Goal: Transaction & Acquisition: Purchase product/service

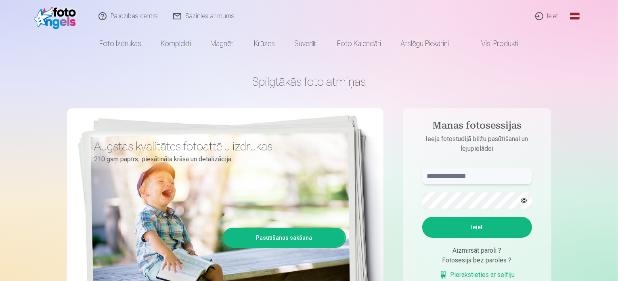
type input "**********"
click at [550, 16] on link "Ieiet" at bounding box center [547, 16] width 39 height 32
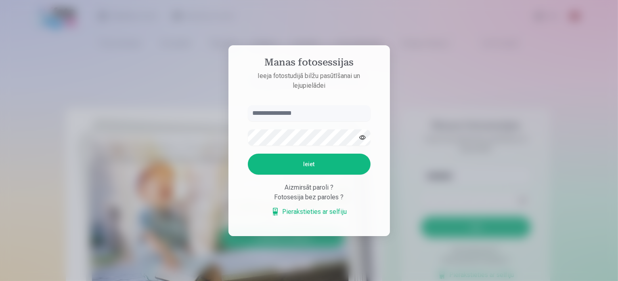
type input "**********"
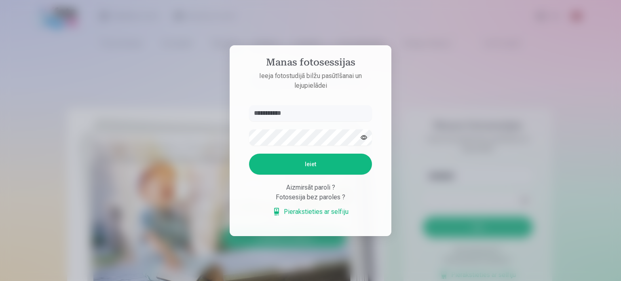
click at [313, 170] on button "Ieiet" at bounding box center [310, 164] width 123 height 21
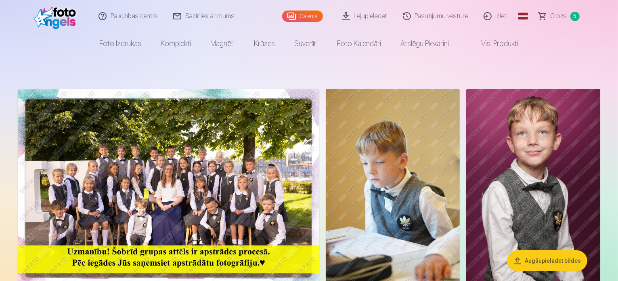
click at [198, 16] on link "Sazinies ar mums" at bounding box center [204, 16] width 77 height 32
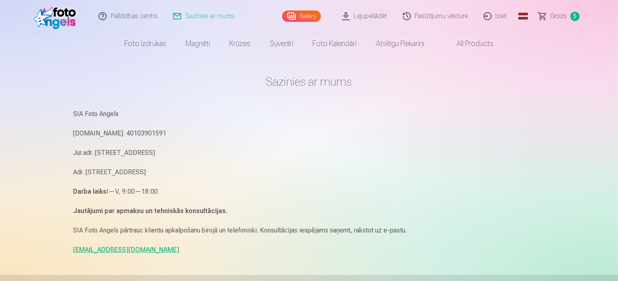
click at [301, 16] on link "Gallery" at bounding box center [301, 16] width 39 height 11
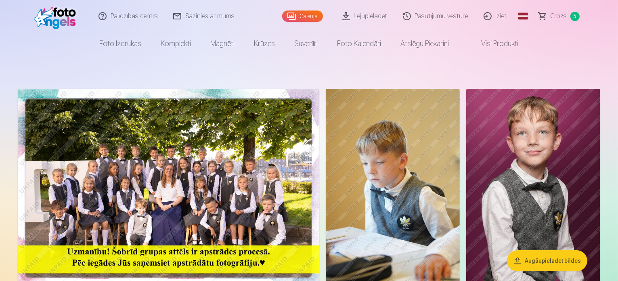
click at [561, 18] on span "Grozs" at bounding box center [559, 16] width 17 height 10
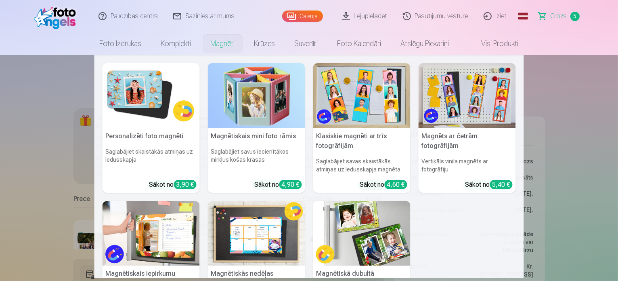
click at [221, 45] on link "Magnēti" at bounding box center [223, 43] width 44 height 23
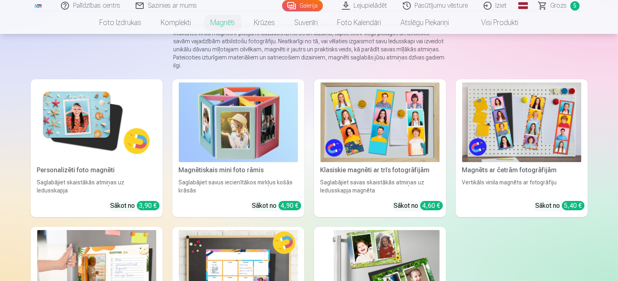
scroll to position [81, 0]
click at [55, 170] on div "Personalizēti foto magnēti" at bounding box center [97, 170] width 126 height 10
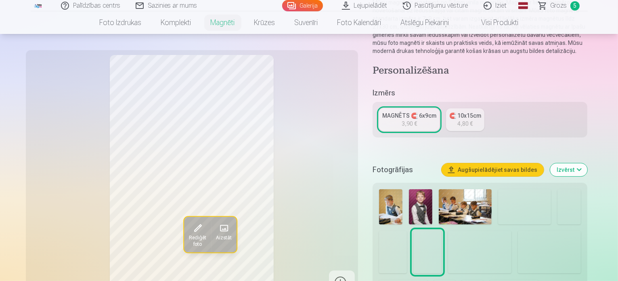
scroll to position [121, 0]
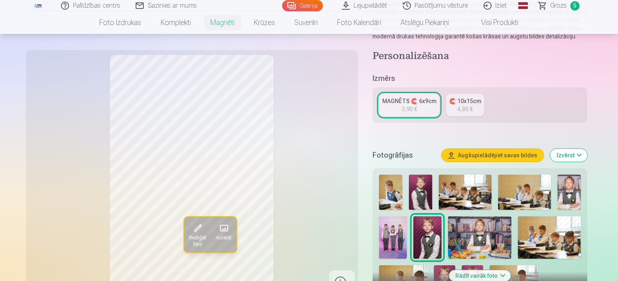
click at [573, 182] on img at bounding box center [569, 192] width 23 height 35
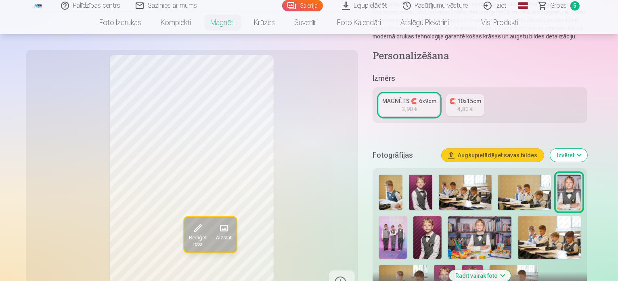
click at [407, 97] on div "MAGNĒTS 🧲 6x9cm" at bounding box center [410, 101] width 54 height 8
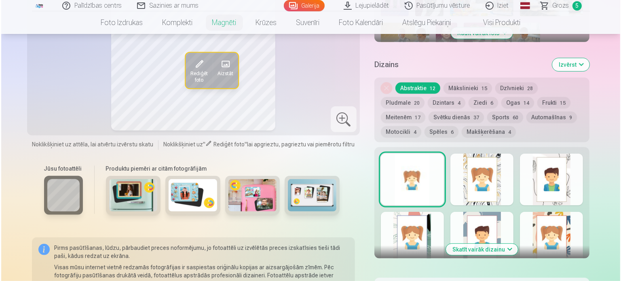
scroll to position [485, 0]
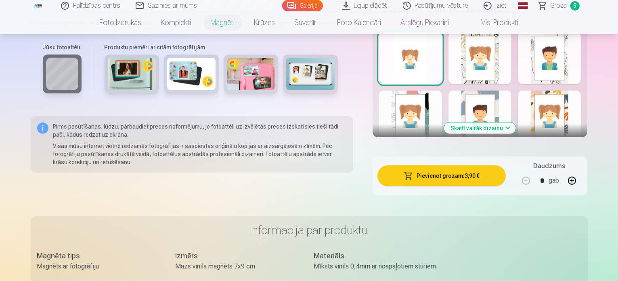
click at [582, 171] on button "button" at bounding box center [572, 180] width 19 height 19
type input "*"
click at [448, 166] on button "Pievienot grozam : 11,70 €" at bounding box center [442, 175] width 129 height 21
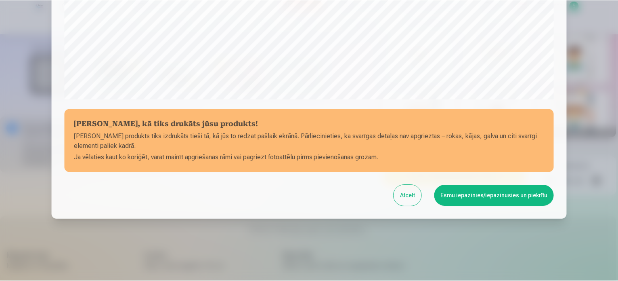
scroll to position [301, 0]
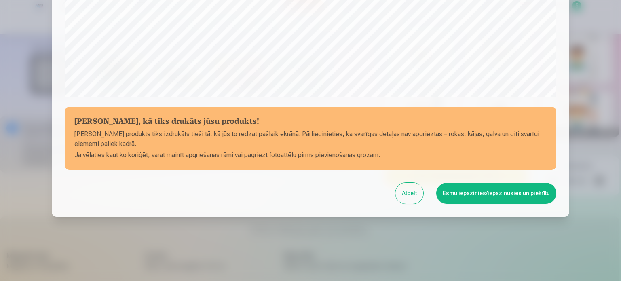
click at [480, 192] on button "Esmu iepazinies/iepazinusies un piekrītu" at bounding box center [496, 193] width 120 height 21
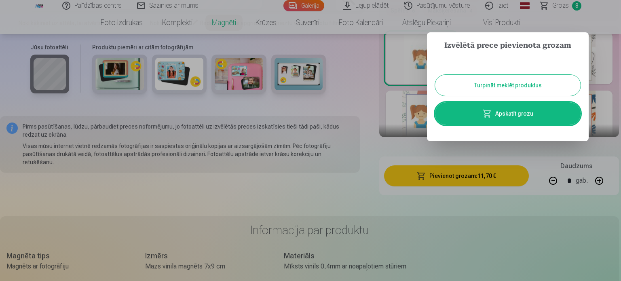
click at [507, 117] on link "Apskatīt grozu" at bounding box center [507, 113] width 145 height 23
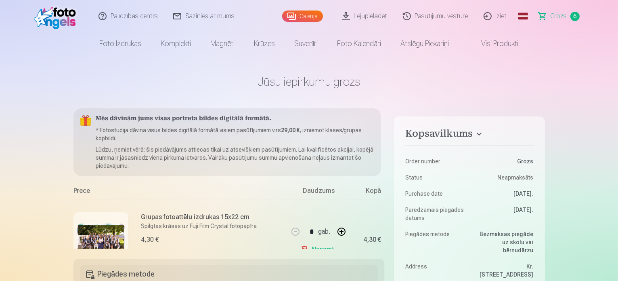
click at [498, 18] on link "Iziet" at bounding box center [496, 16] width 39 height 32
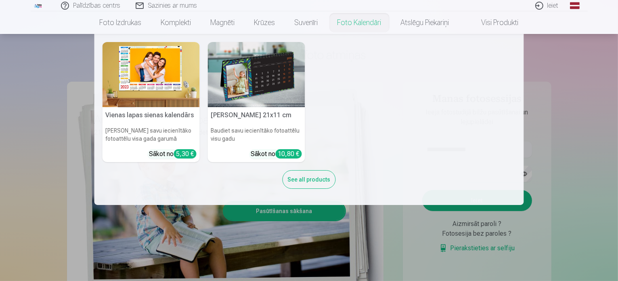
scroll to position [40, 0]
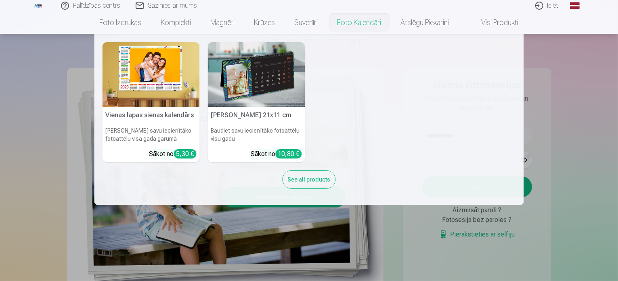
click at [598, 151] on nav "Vienas lapas sienas [PERSON_NAME] savu iecienītāko fotoattēlu visa gada garumā …" at bounding box center [309, 119] width 618 height 171
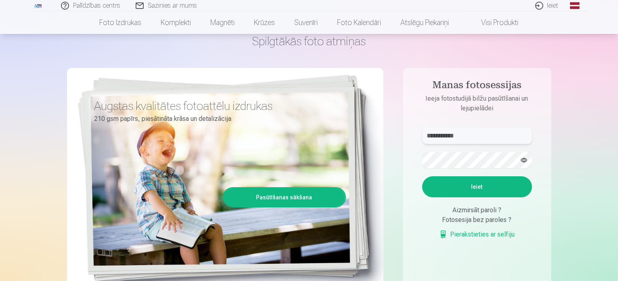
click at [486, 134] on input "**********" at bounding box center [478, 136] width 110 height 16
type input "*"
click at [526, 158] on button "button" at bounding box center [524, 159] width 15 height 15
click at [416, 150] on form "**********" at bounding box center [477, 188] width 126 height 120
click at [423, 176] on button "Ieiet" at bounding box center [478, 186] width 110 height 21
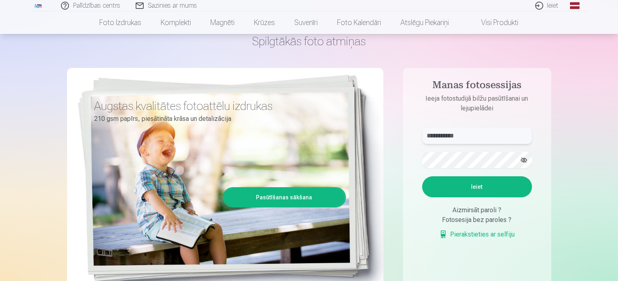
click at [438, 134] on input "**********" at bounding box center [478, 136] width 110 height 16
type input "**********"
click at [477, 185] on button "Ieiet" at bounding box center [478, 186] width 110 height 21
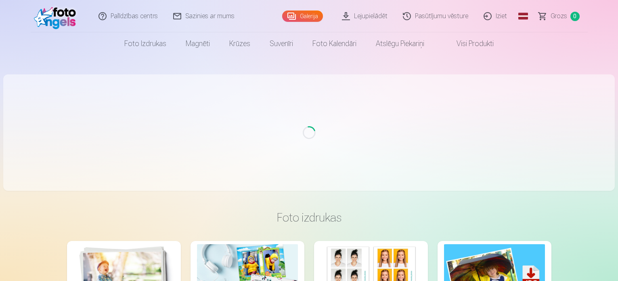
scroll to position [40, 0]
